Goal: Find contact information: Find contact information

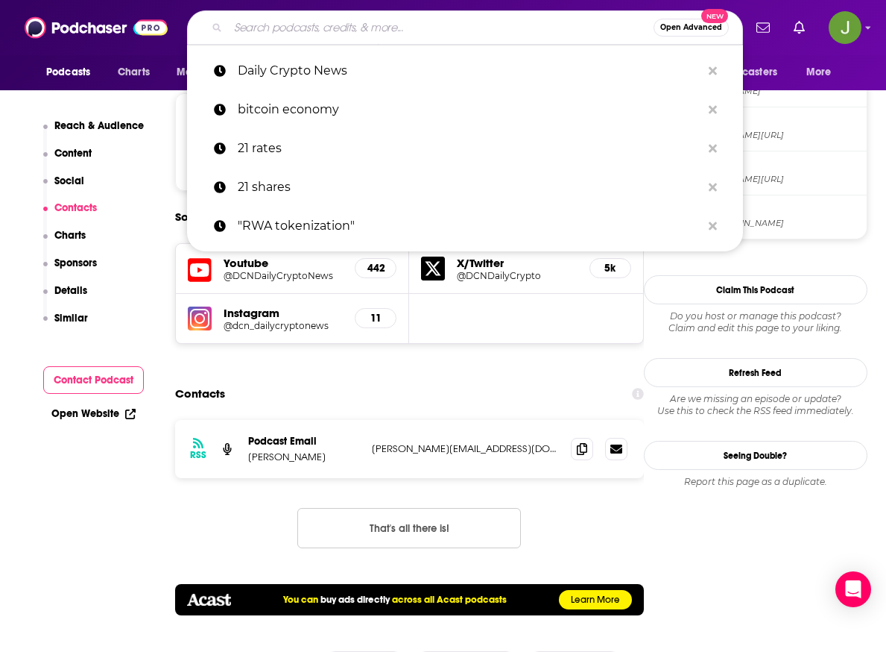
type input "Crypto Curious Podcast"
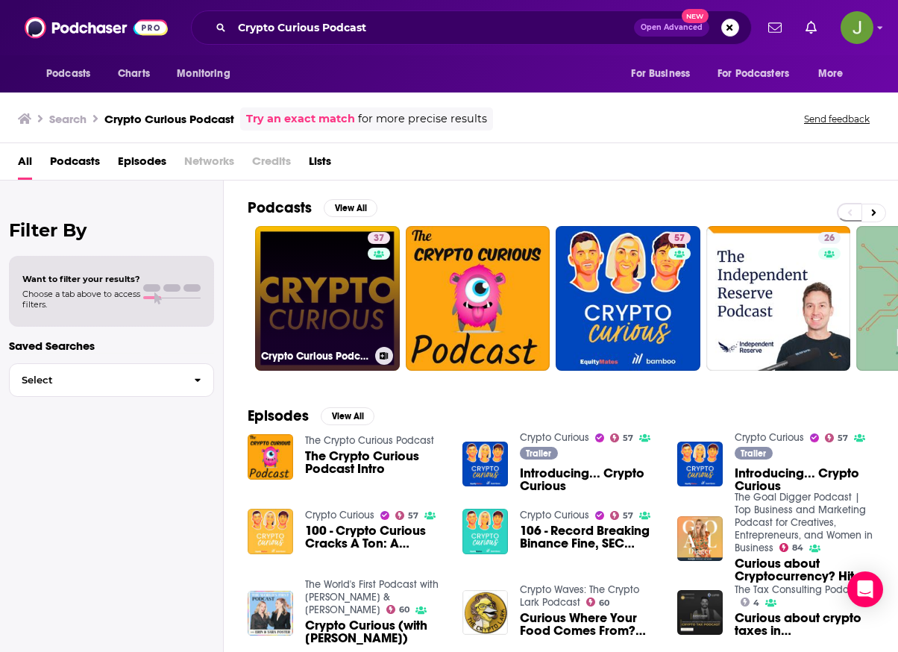
click at [303, 299] on link "37 Crypto Curious Podcast" at bounding box center [327, 298] width 145 height 145
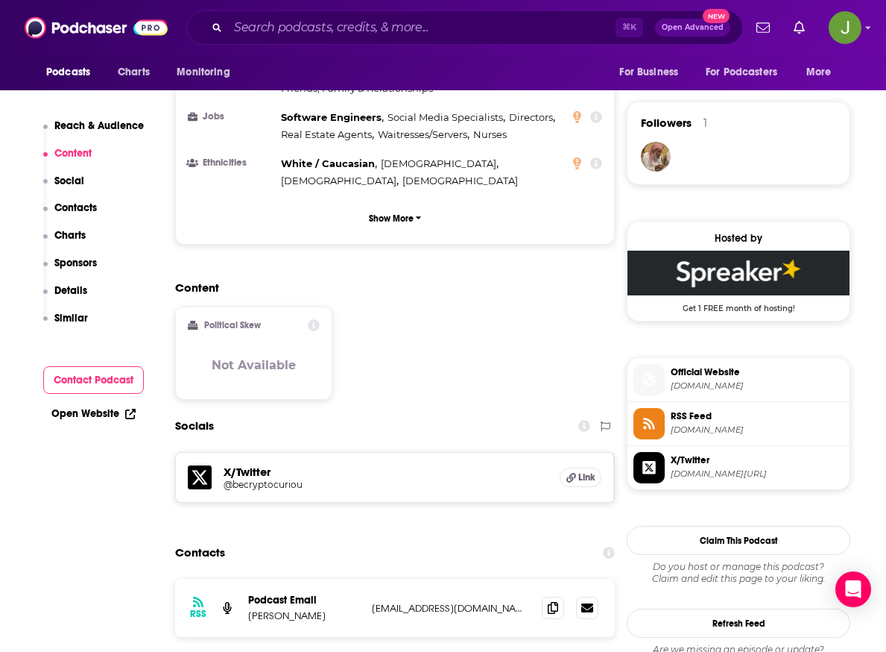
scroll to position [1108, 0]
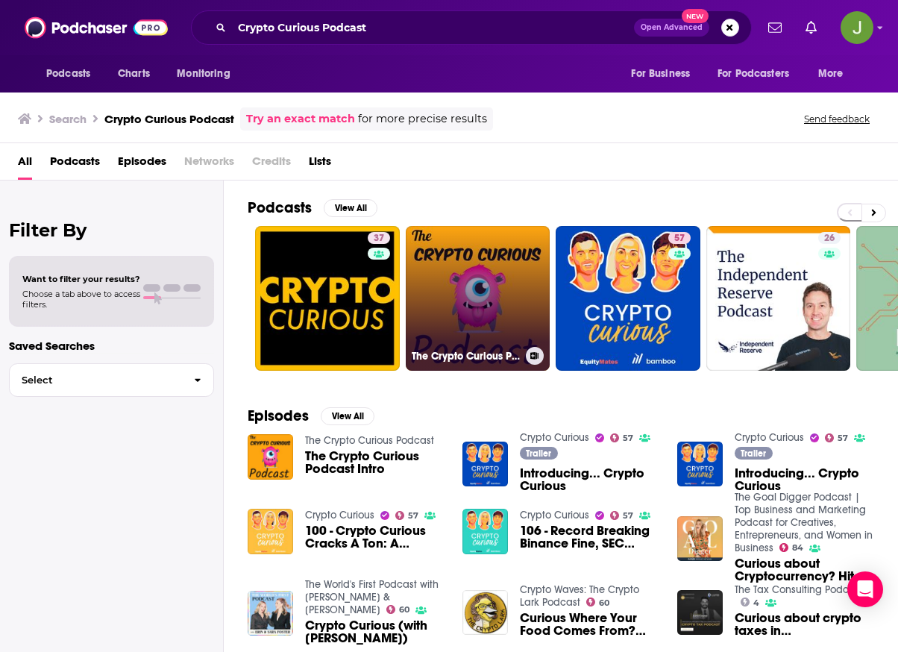
click at [493, 298] on link "The Crypto Curious Podcast" at bounding box center [478, 298] width 145 height 145
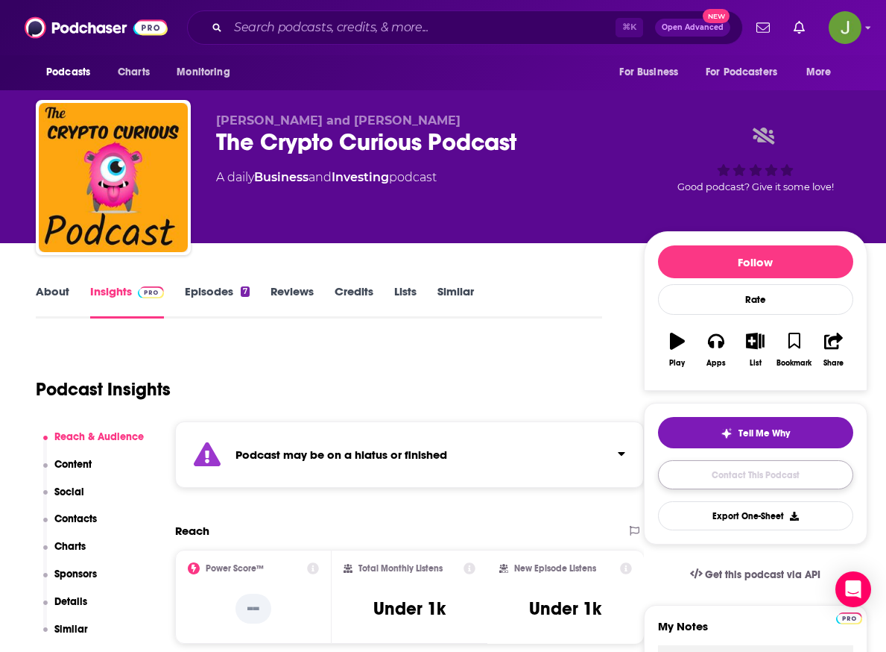
click at [783, 484] on link "Contact This Podcast" at bounding box center [755, 474] width 195 height 29
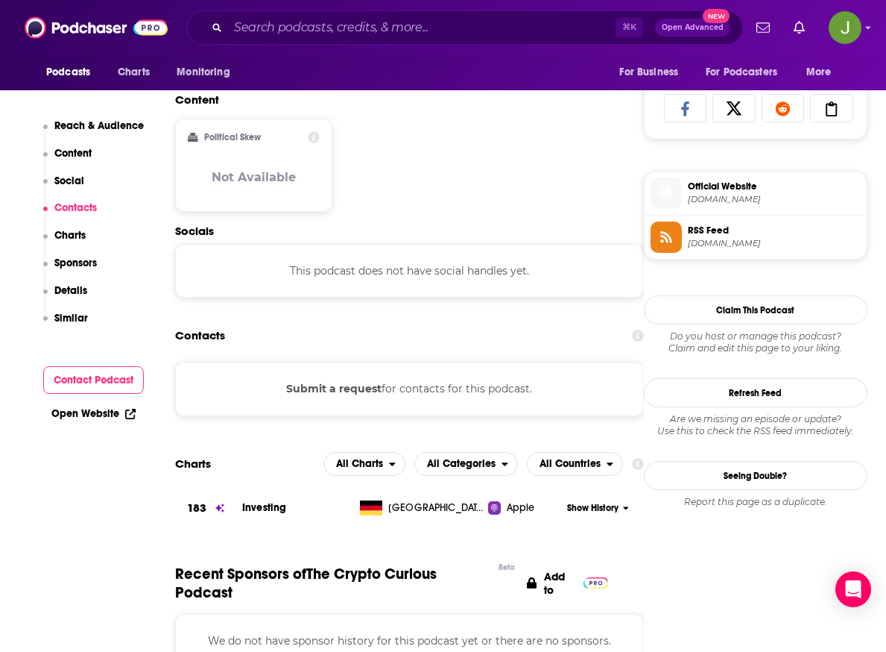
scroll to position [909, 0]
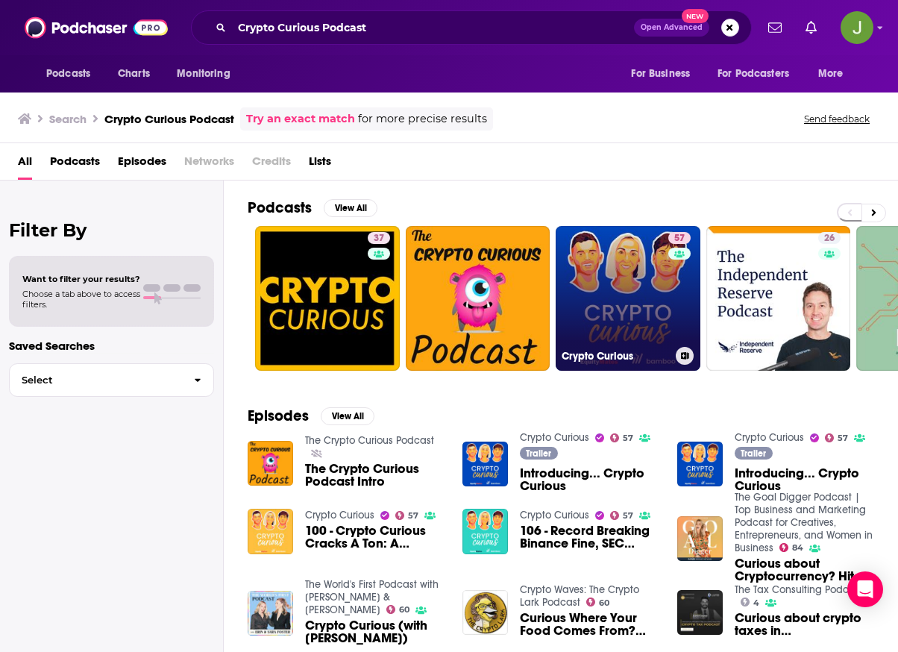
click at [633, 305] on link "57 Crypto Curious" at bounding box center [627, 298] width 145 height 145
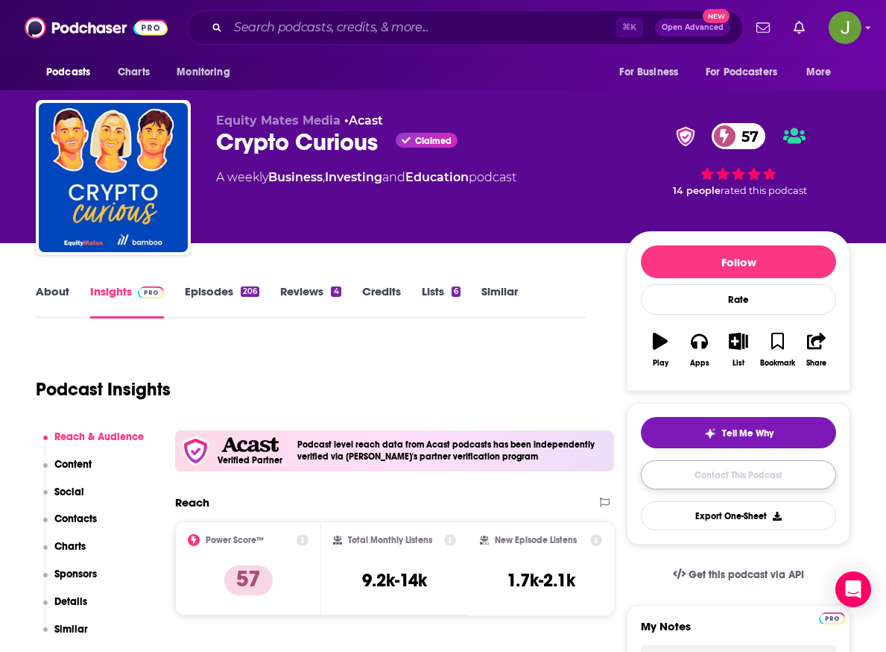
click at [760, 474] on link "Contact This Podcast" at bounding box center [738, 474] width 195 height 29
